Goal: Task Accomplishment & Management: Use online tool/utility

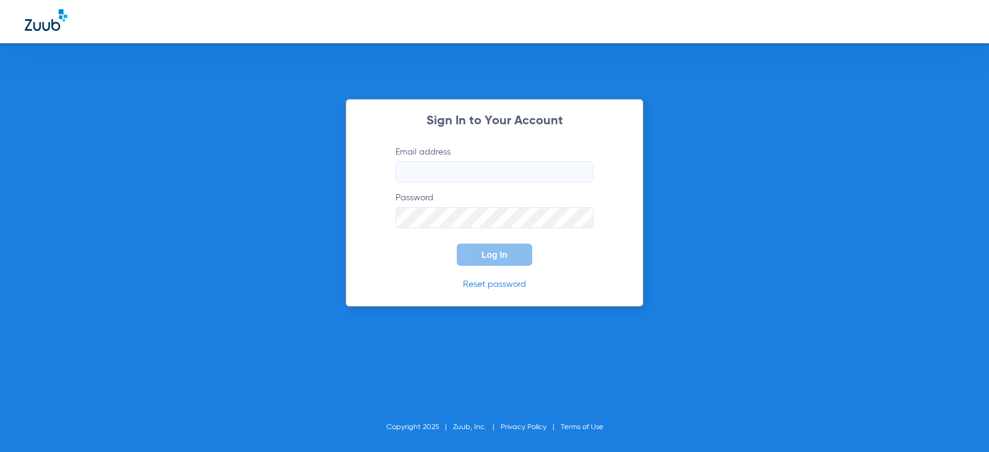
click at [448, 164] on input "Email address" at bounding box center [495, 171] width 198 height 21
type input "D"
drag, startPoint x: 573, startPoint y: 171, endPoint x: 398, endPoint y: 168, distance: 175.0
click at [398, 168] on input "[EMAIL_ADDRESS][DOMAIN_NAME]" at bounding box center [495, 171] width 198 height 21
type input "[EMAIL_ADDRESS][DOMAIN_NAME]"
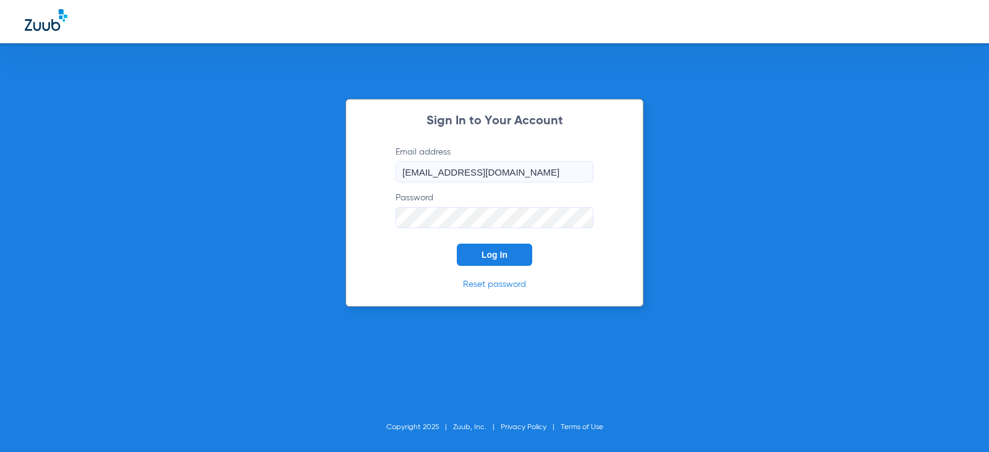
click at [457, 244] on button "Log In" at bounding box center [494, 255] width 75 height 22
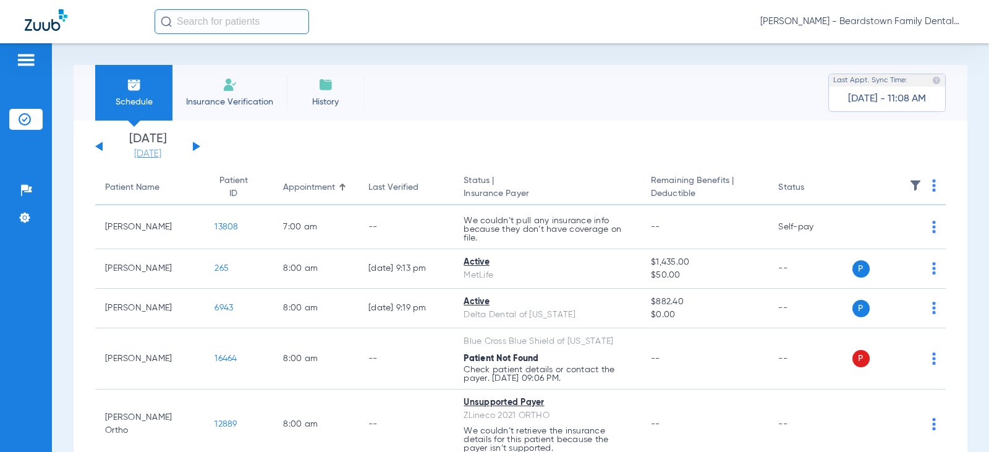
click at [154, 148] on link "[DATE]" at bounding box center [148, 154] width 74 height 12
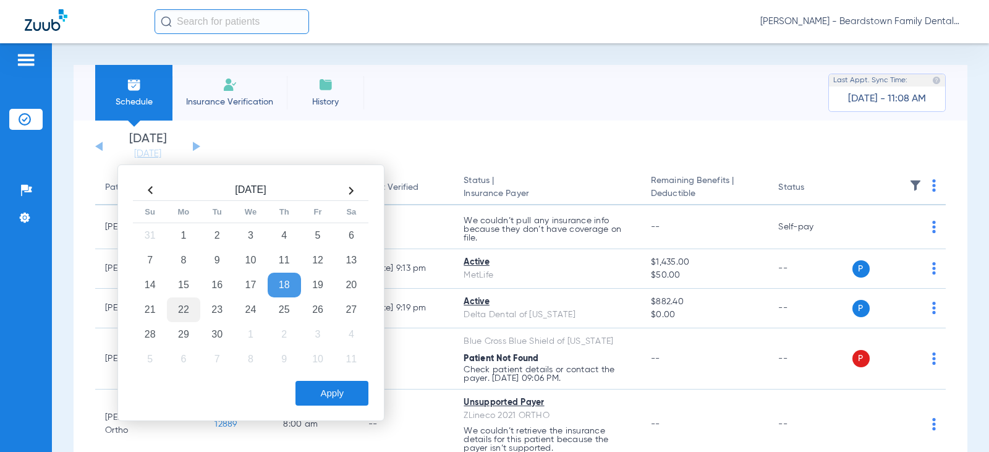
click at [180, 306] on td "22" at bounding box center [183, 309] width 33 height 25
click at [360, 394] on button "Apply" at bounding box center [332, 393] width 73 height 25
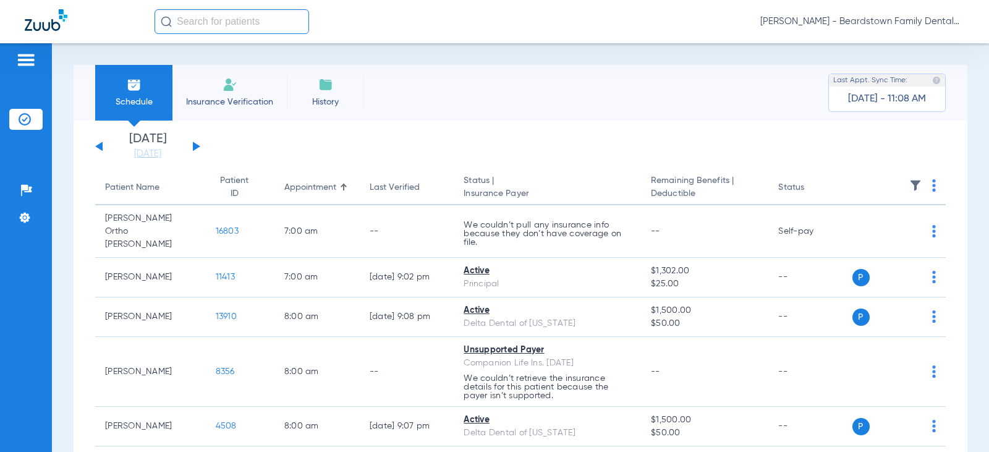
click at [921, 187] on th at bounding box center [900, 188] width 94 height 35
click at [909, 183] on img at bounding box center [915, 185] width 12 height 12
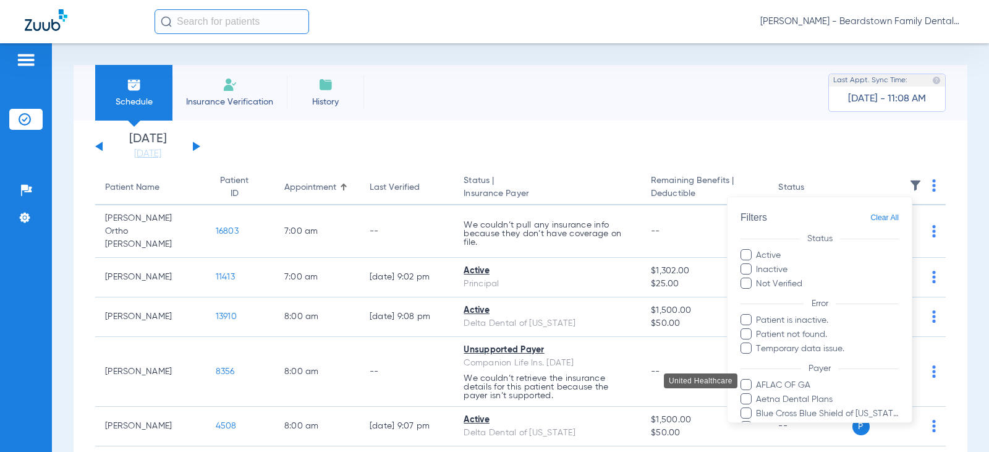
scroll to position [323, 0]
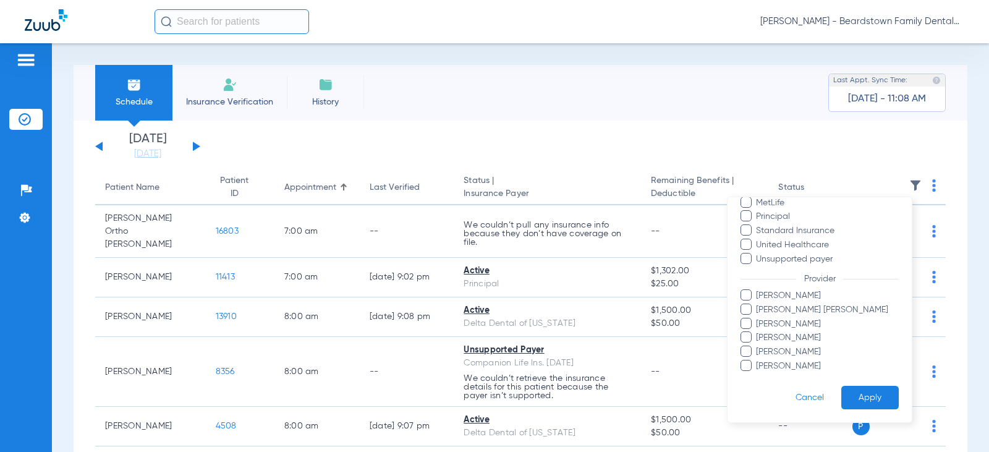
click at [757, 310] on span "[PERSON_NAME] [PERSON_NAME]" at bounding box center [827, 310] width 143 height 13
click at [758, 318] on input "[PERSON_NAME] [PERSON_NAME]" at bounding box center [758, 318] width 0 height 0
click at [862, 402] on button "Apply" at bounding box center [869, 398] width 57 height 24
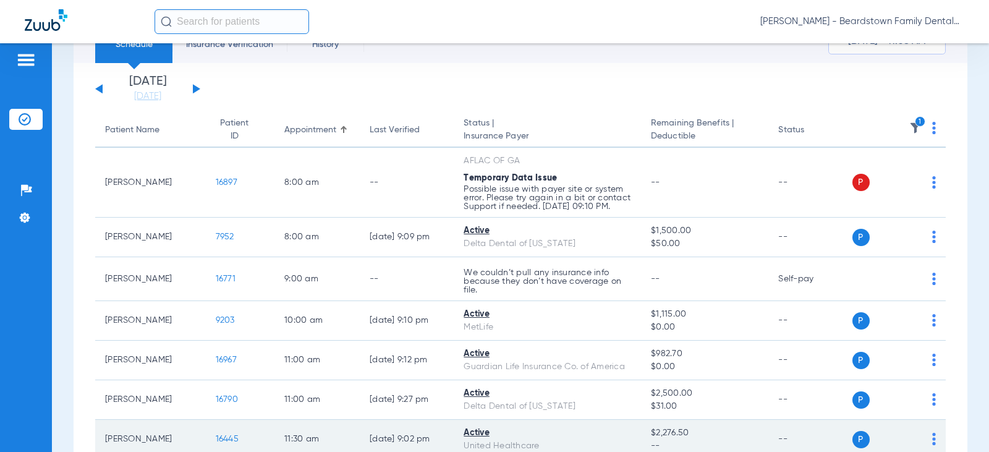
scroll to position [124, 0]
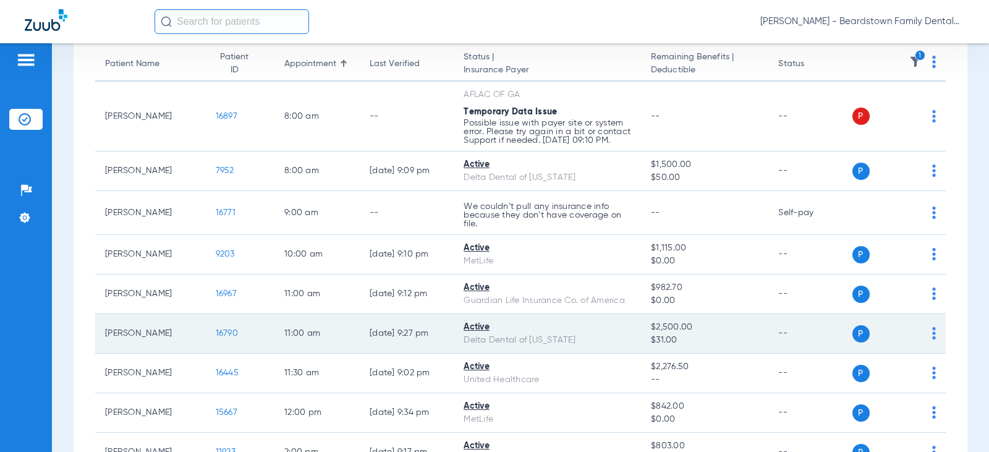
click at [632, 338] on td "Active Delta Dental of [US_STATE]" at bounding box center [547, 334] width 187 height 40
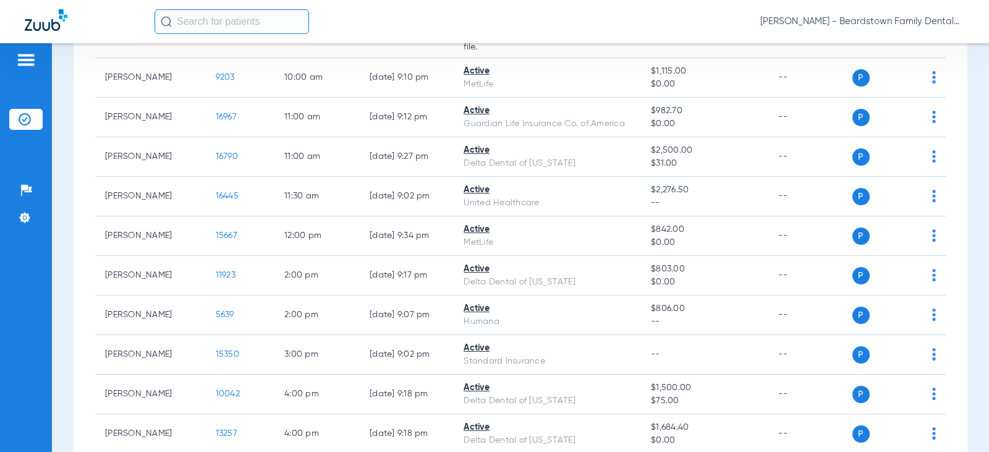
scroll to position [430, 0]
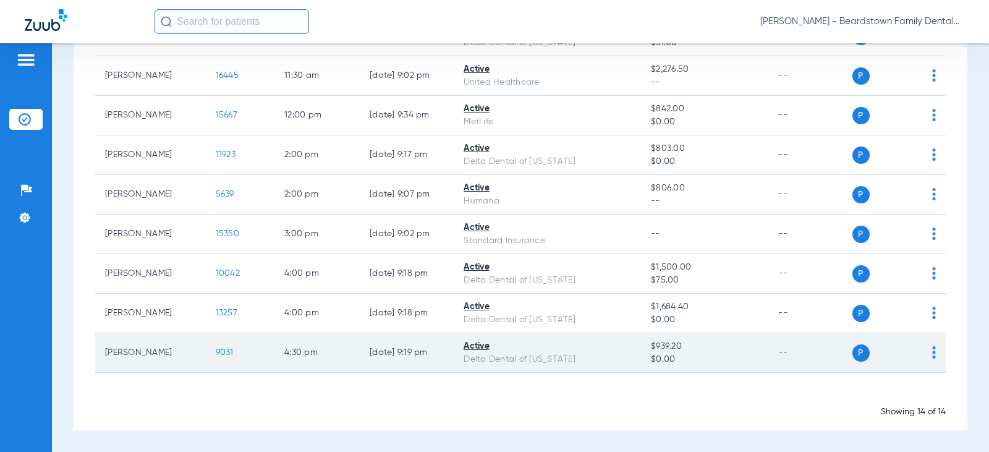
click at [216, 354] on span "9031" at bounding box center [225, 352] width 18 height 9
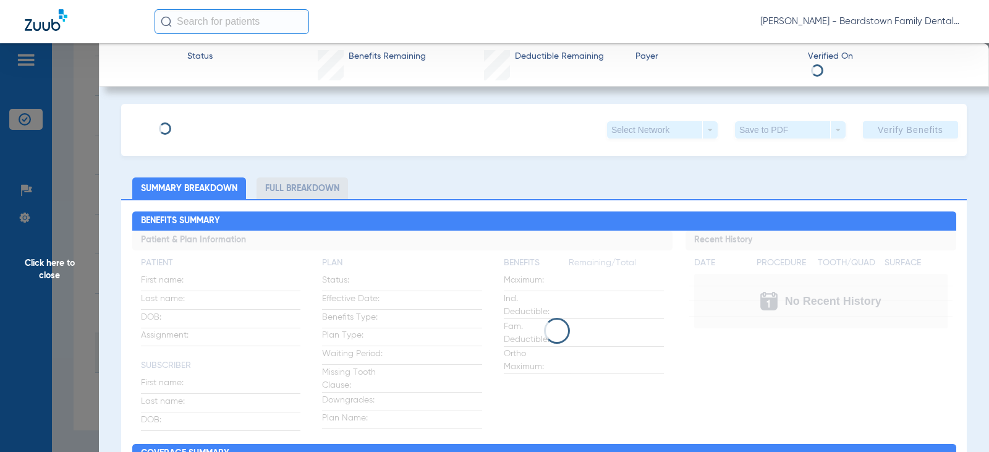
click at [208, 354] on div "Click here to close" at bounding box center [494, 269] width 989 height 452
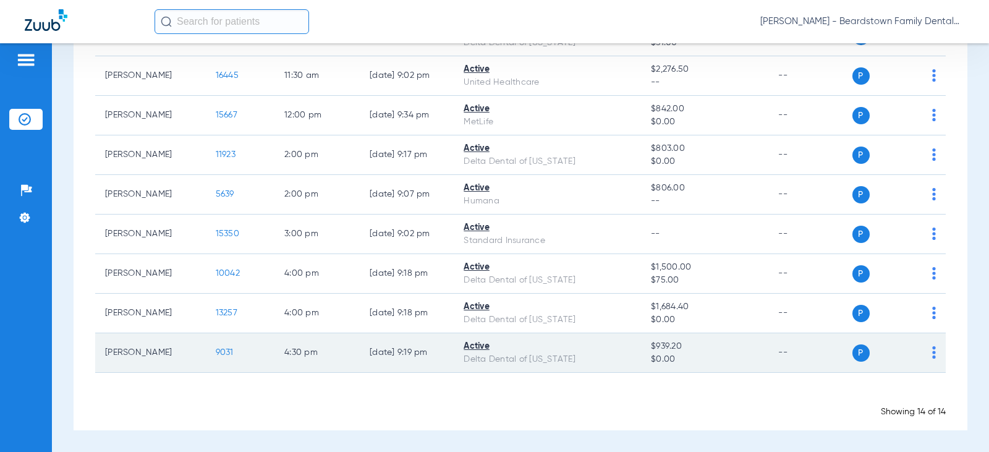
click at [216, 354] on span "9031" at bounding box center [225, 352] width 18 height 9
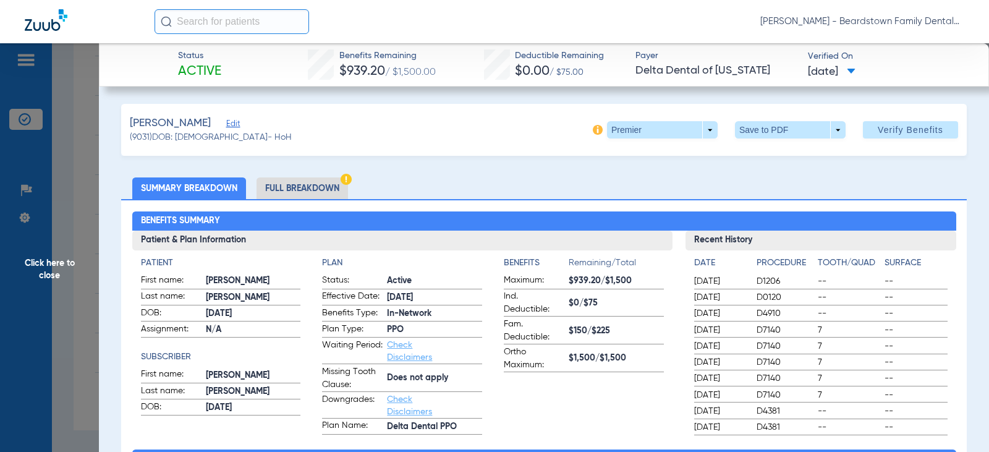
drag, startPoint x: 595, startPoint y: 279, endPoint x: 558, endPoint y: 281, distance: 37.8
click at [558, 281] on label "Maximum: $939.20/$1,500" at bounding box center [584, 281] width 160 height 15
click at [68, 256] on span "Click here to close" at bounding box center [49, 269] width 99 height 452
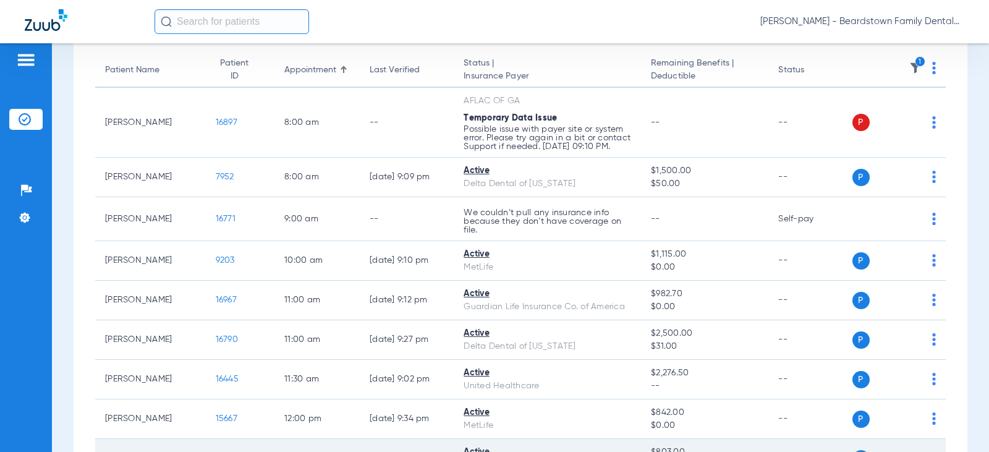
scroll to position [244, 0]
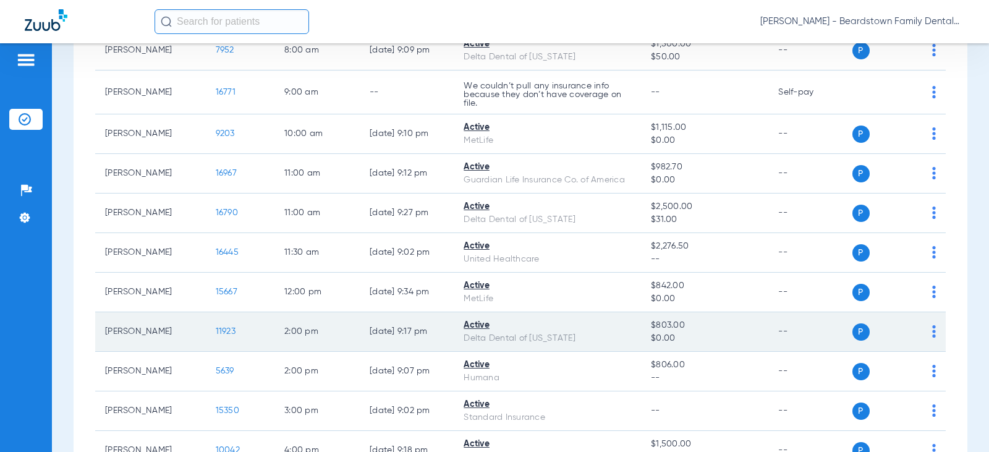
click at [216, 336] on span "11923" at bounding box center [226, 331] width 20 height 9
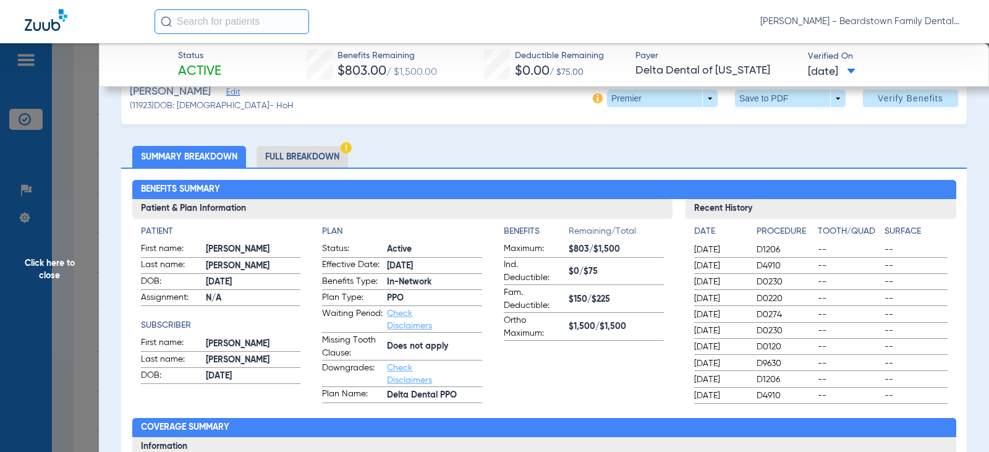
scroll to position [62, 0]
